Goal: Task Accomplishment & Management: Use online tool/utility

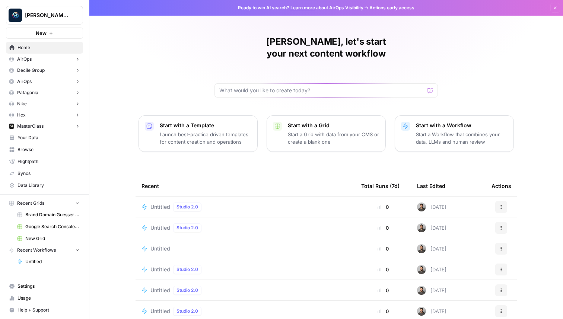
click at [52, 286] on span "Settings" at bounding box center [49, 286] width 62 height 7
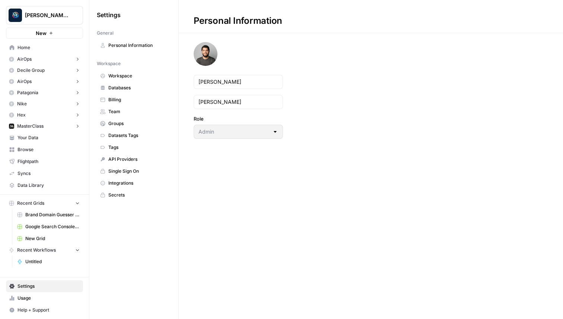
click at [136, 85] on span "Databases" at bounding box center [137, 88] width 59 height 7
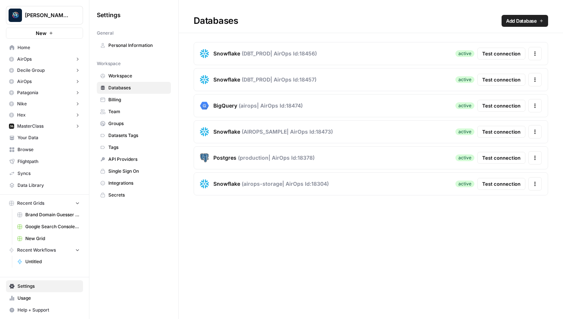
click at [485, 49] on button "Test connection" at bounding box center [502, 54] width 48 height 12
